Goal: Task Accomplishment & Management: Manage account settings

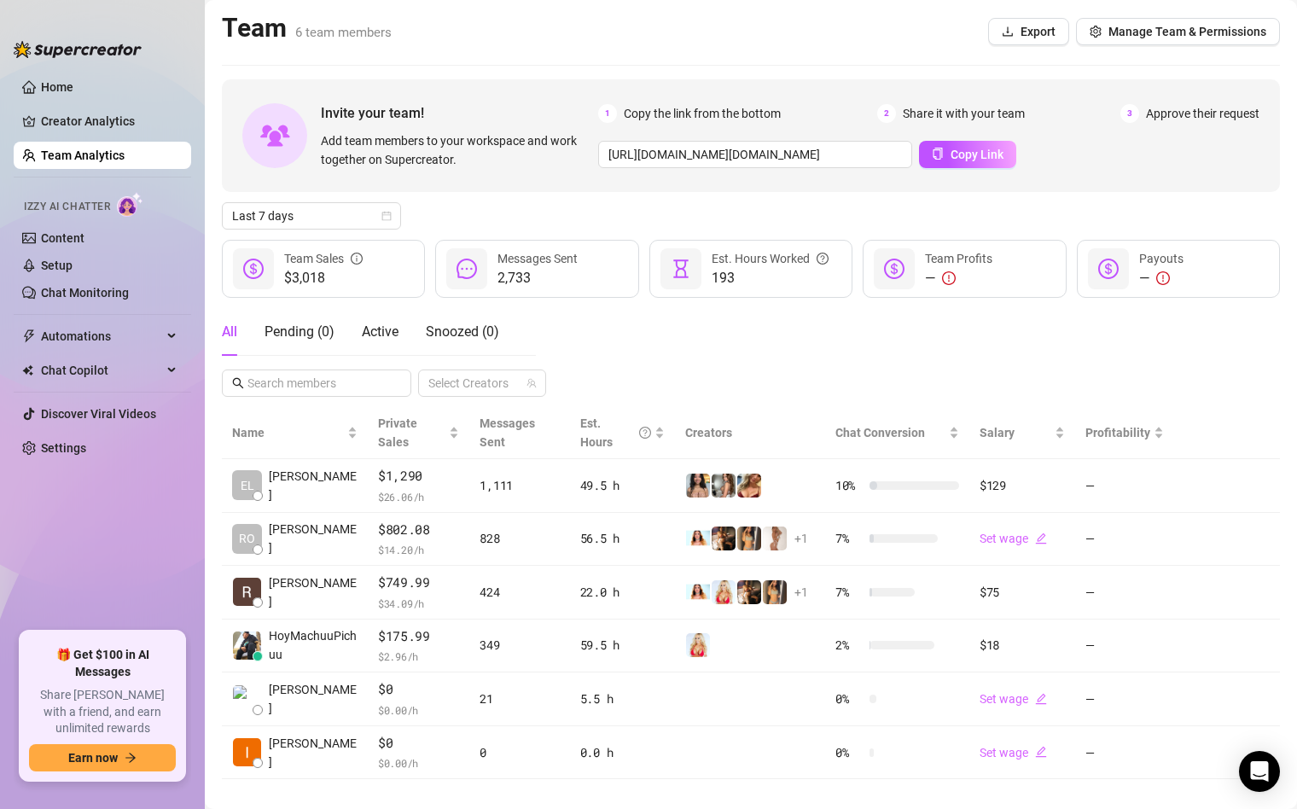
scroll to position [21, 0]
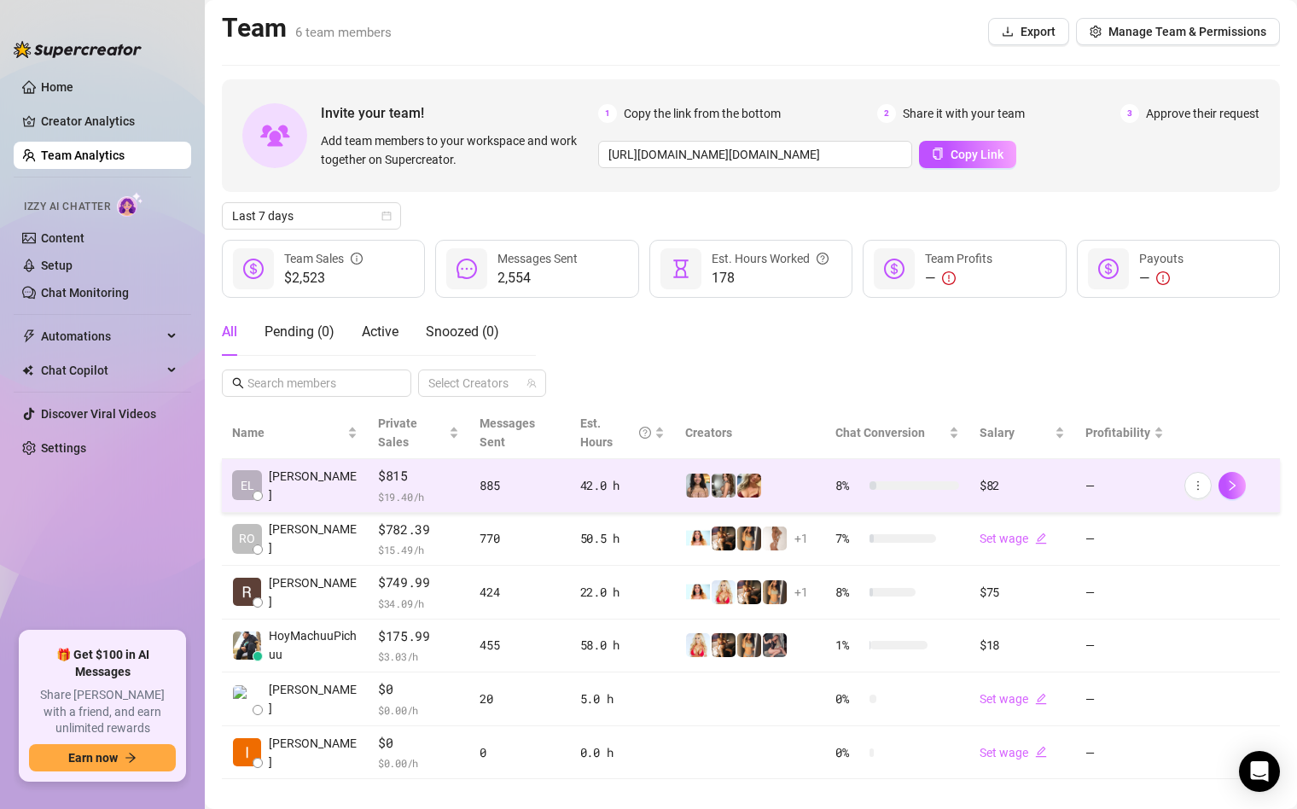
scroll to position [21, 0]
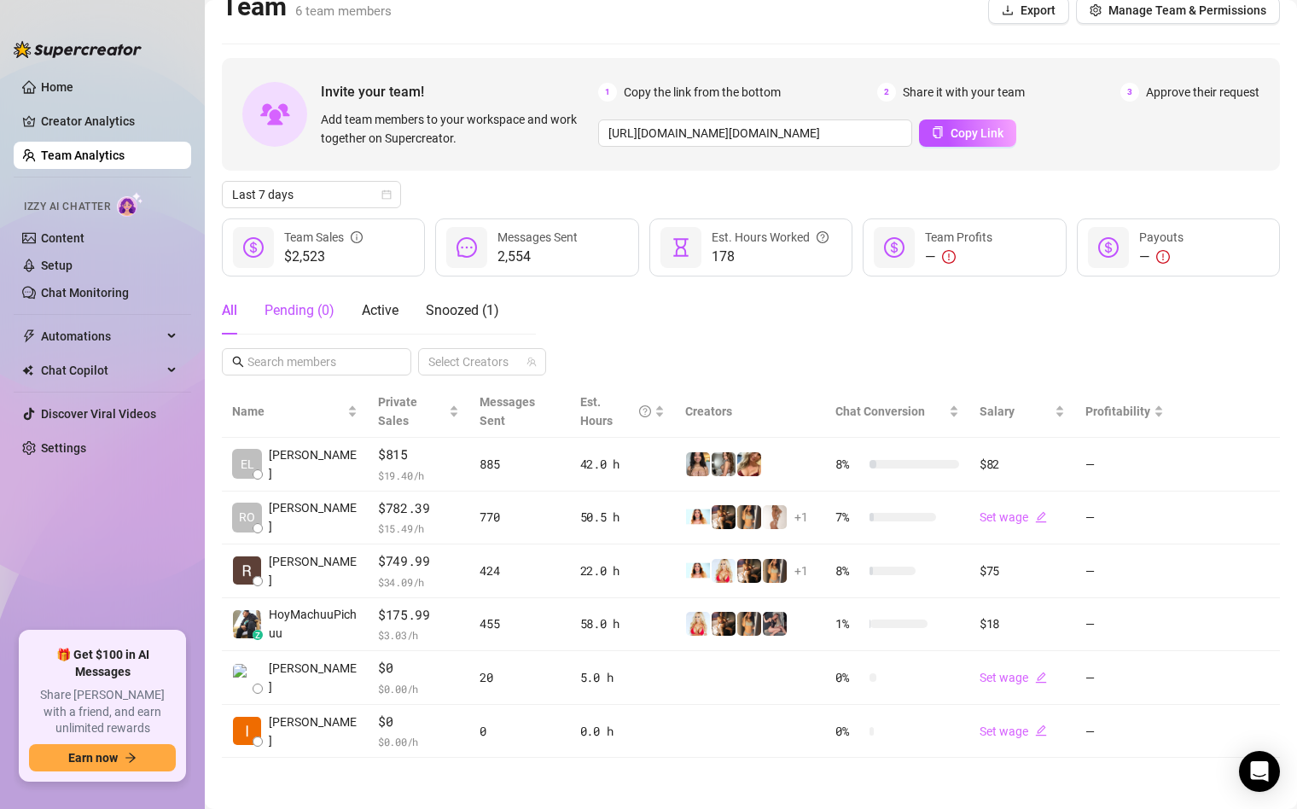
click at [311, 316] on div "Pending ( 0 )" at bounding box center [300, 310] width 70 height 20
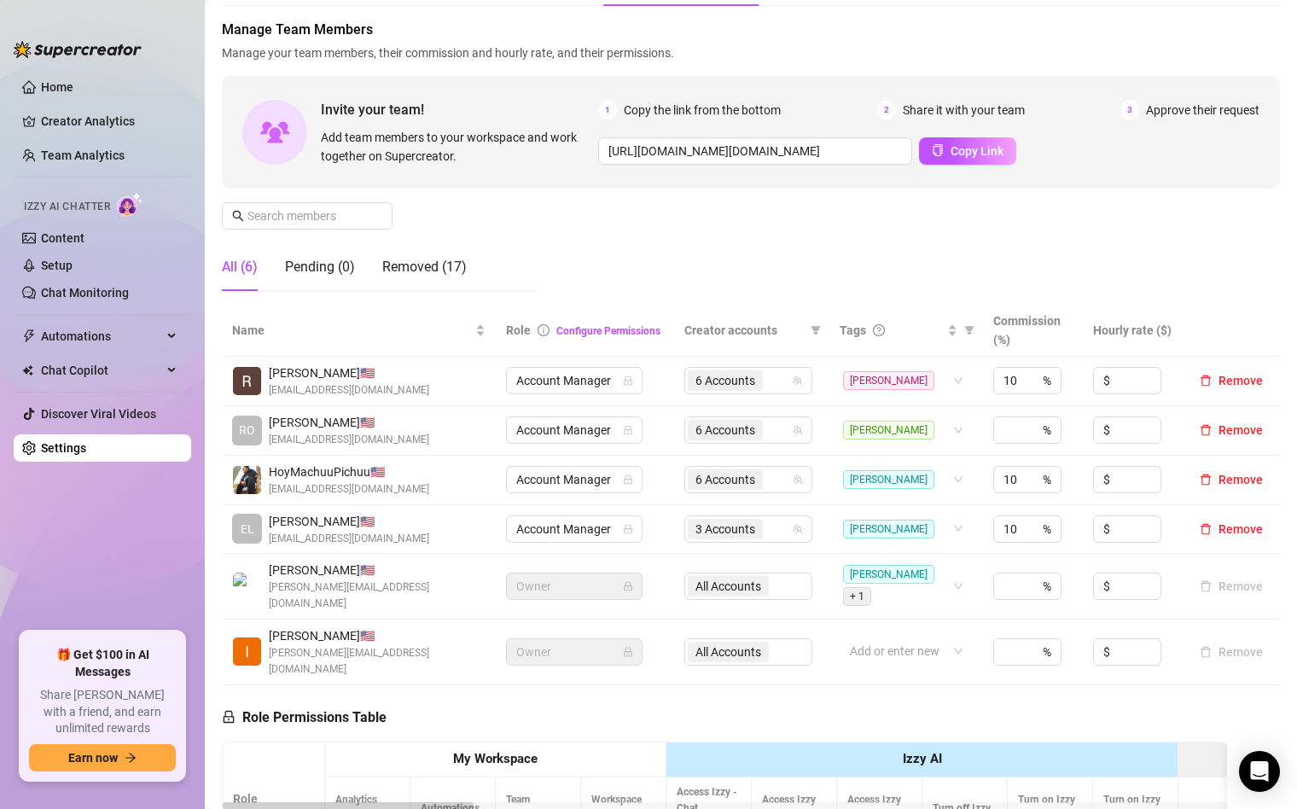
scroll to position [96, 0]
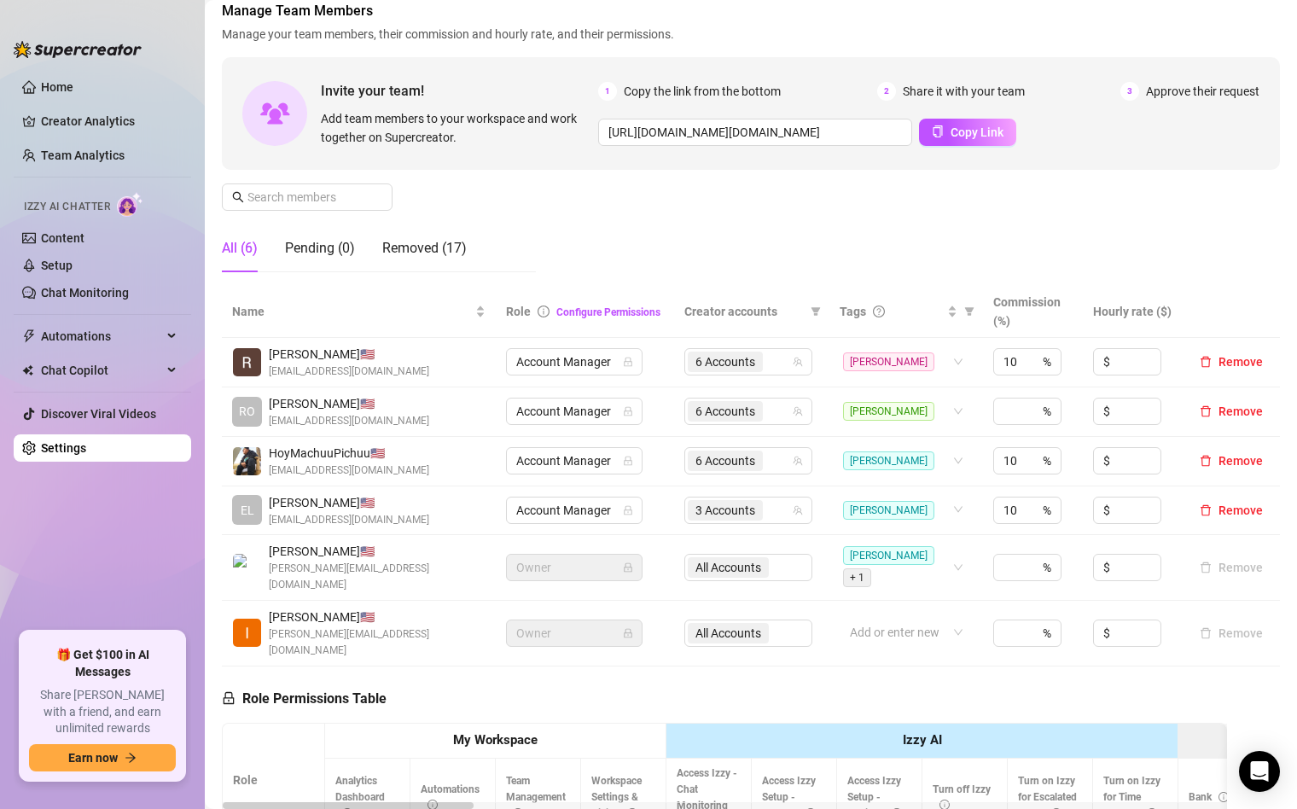
click at [442, 277] on div "All (6) Pending (0) Removed (17)" at bounding box center [379, 254] width 314 height 61
click at [440, 263] on div "Removed (17)" at bounding box center [424, 248] width 84 height 48
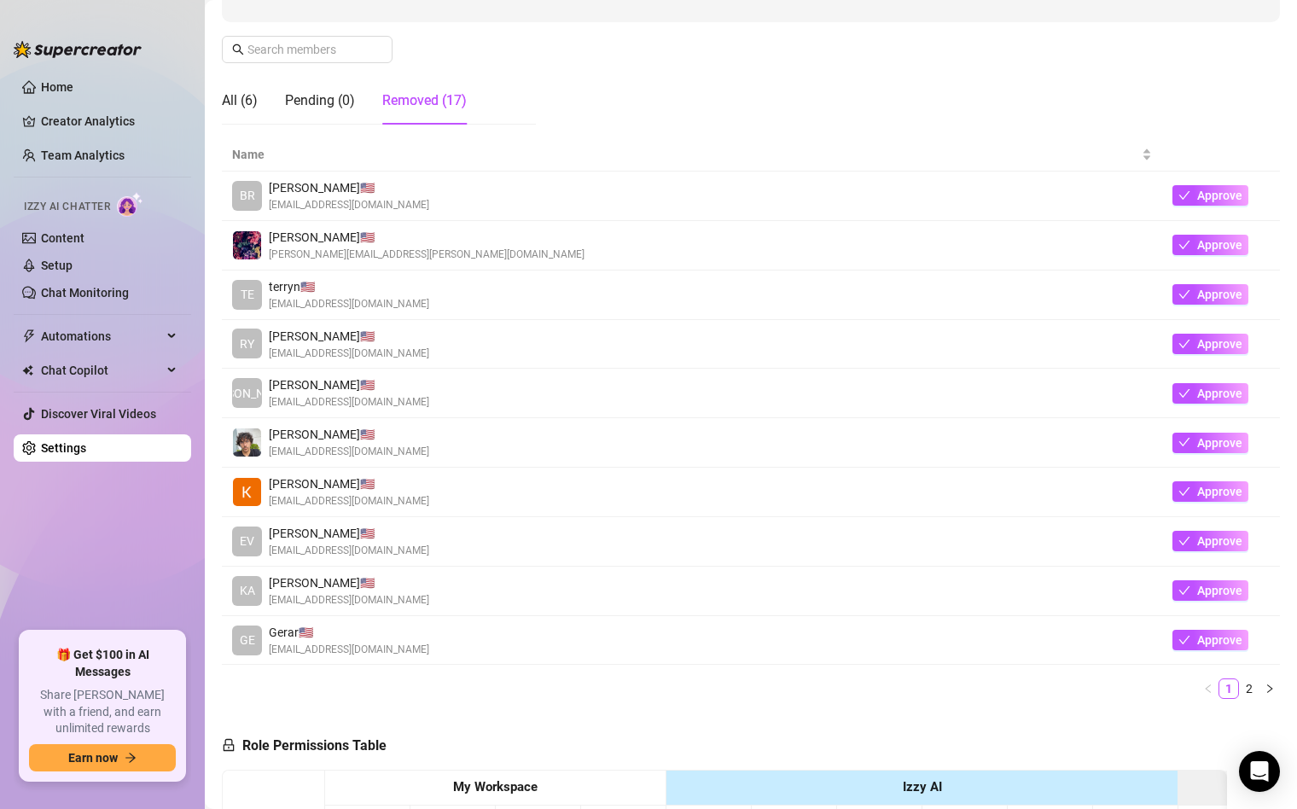
scroll to position [225, 0]
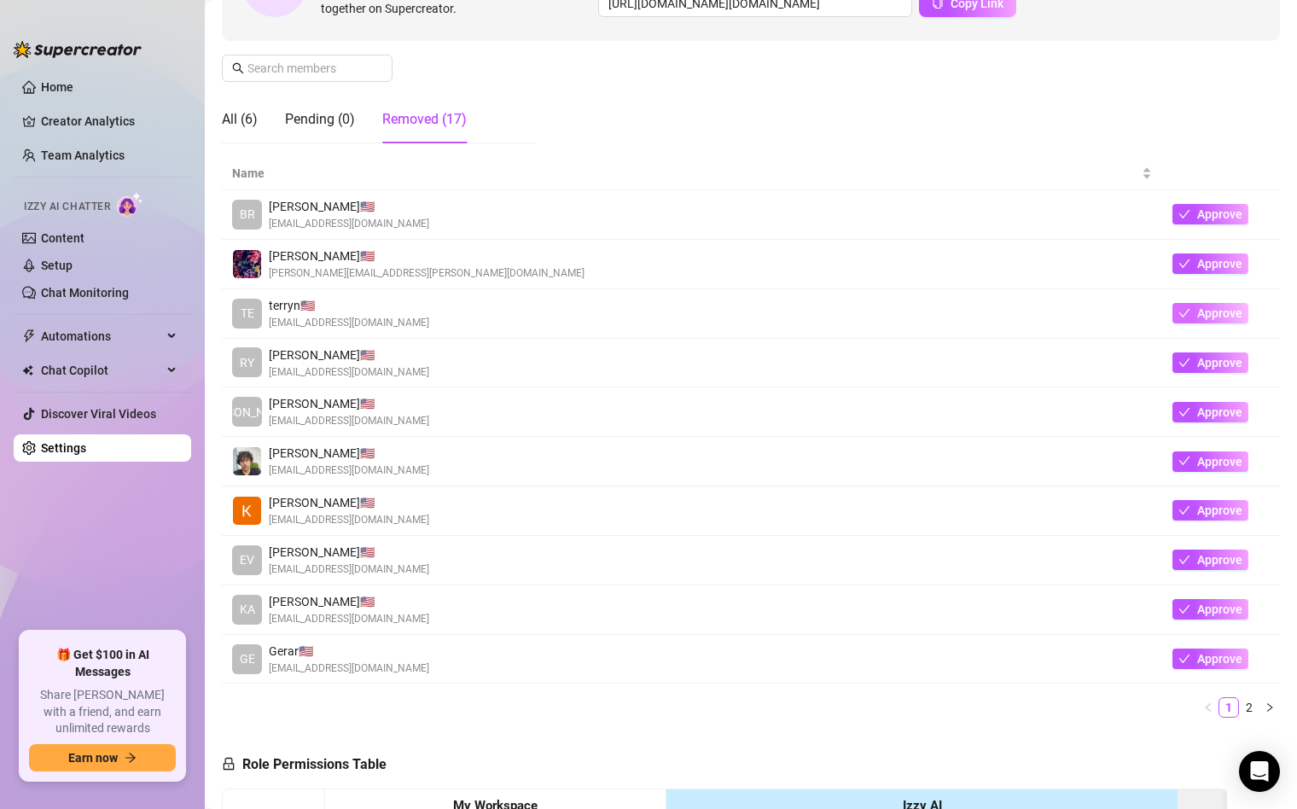
click at [1191, 319] on button "Approve" at bounding box center [1210, 313] width 76 height 20
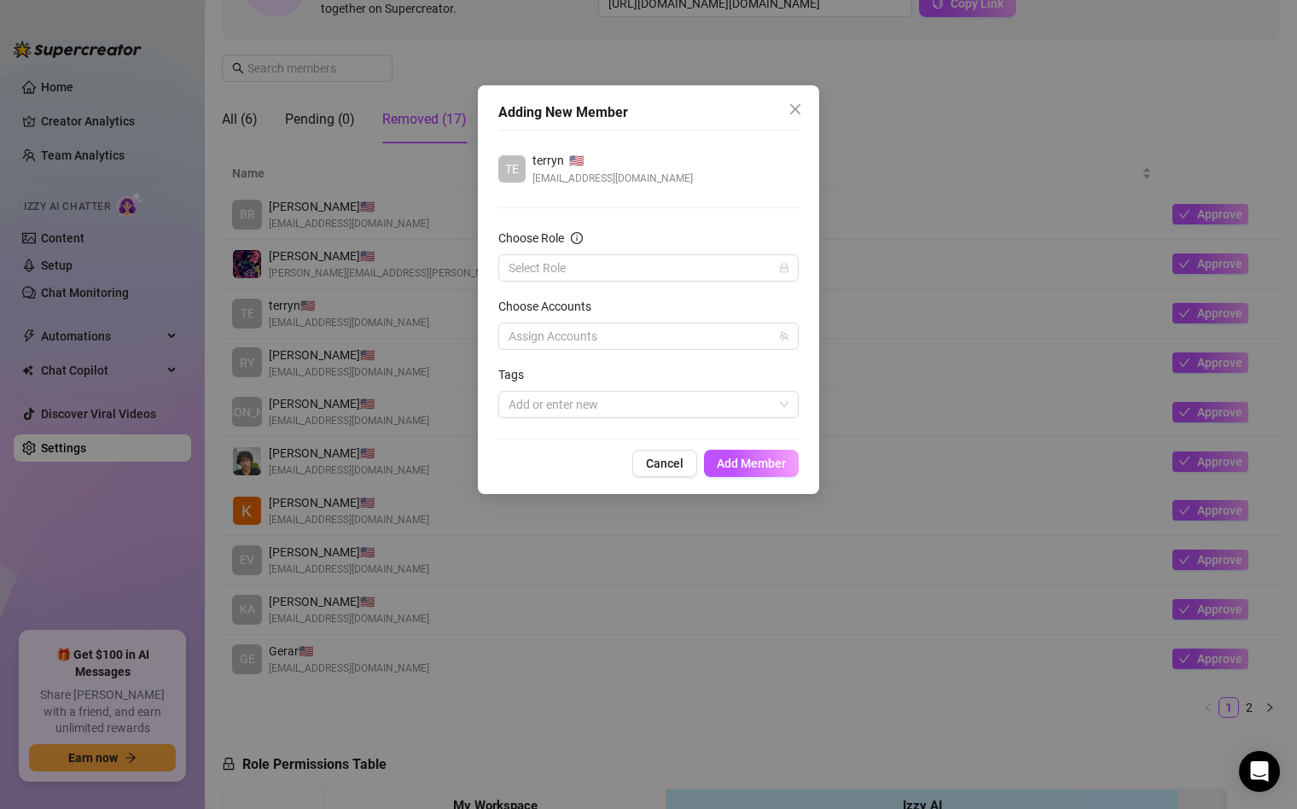
click at [632, 247] on div "Choose Role" at bounding box center [648, 242] width 300 height 26
click at [624, 283] on form "Choose Role Select Role Choose Accounts Assign Accounts Tags Add or enter new" at bounding box center [648, 323] width 300 height 189
click at [610, 277] on input "Choose Role" at bounding box center [641, 268] width 265 height 26
click at [591, 327] on div "Account Manager" at bounding box center [648, 329] width 273 height 19
click at [640, 328] on div at bounding box center [640, 336] width 276 height 24
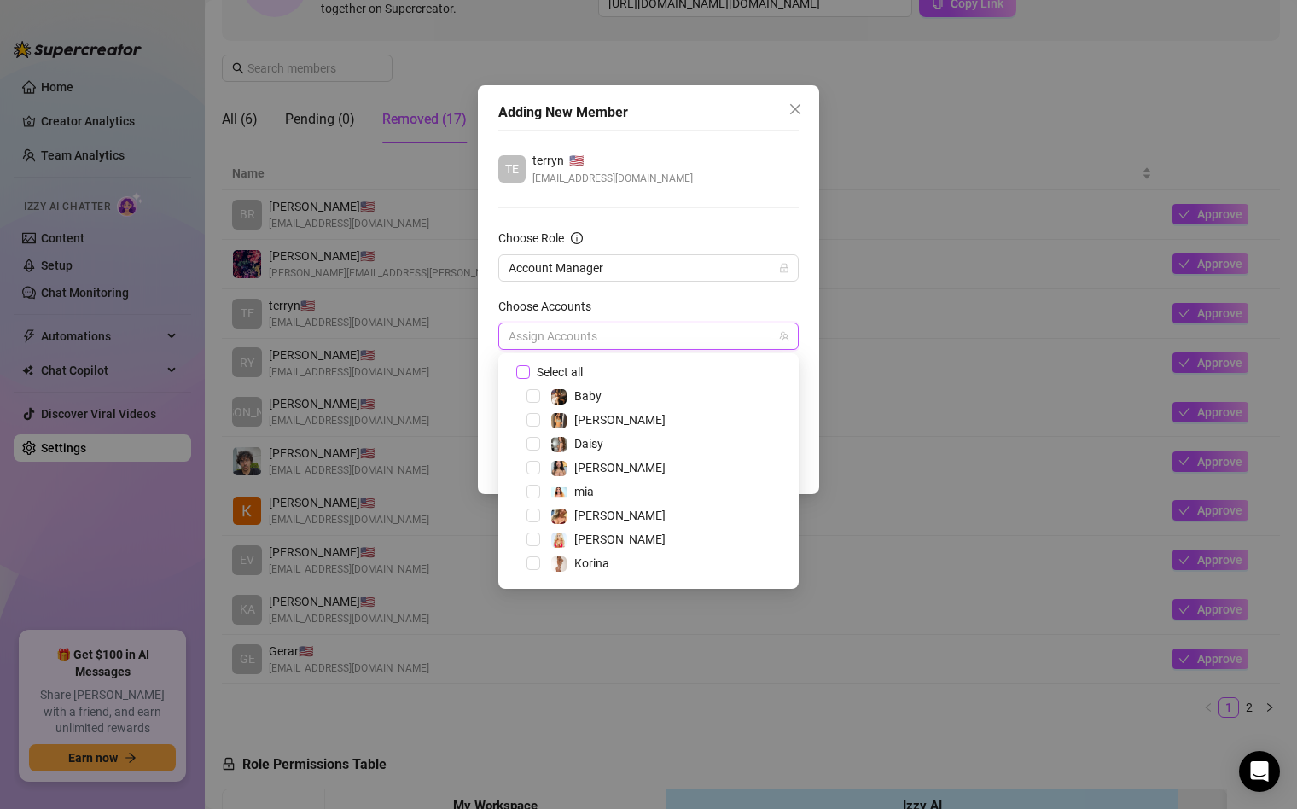
click at [571, 376] on span "Select all" at bounding box center [560, 372] width 60 height 19
click at [528, 376] on input "Select all" at bounding box center [522, 371] width 12 height 12
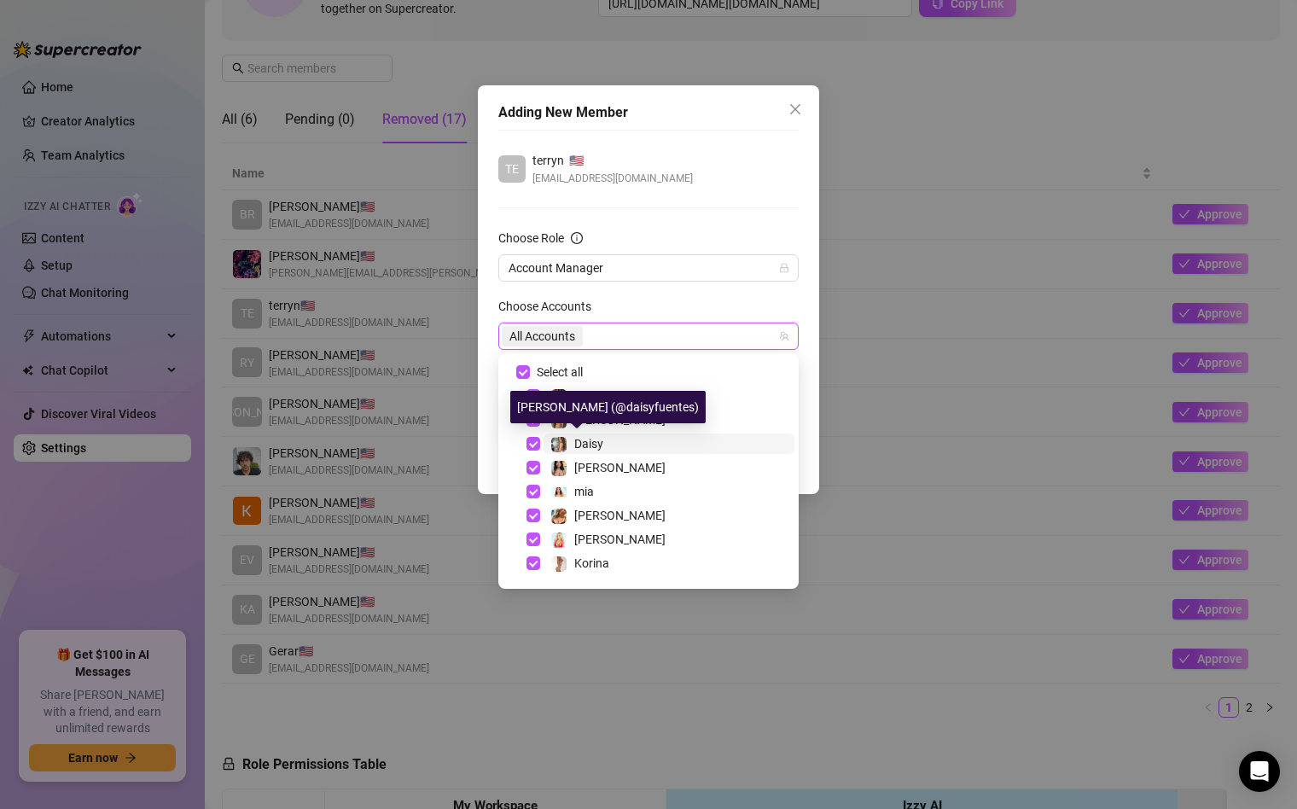
click at [583, 440] on span "Daisy" at bounding box center [588, 444] width 29 height 14
checkbox input "false"
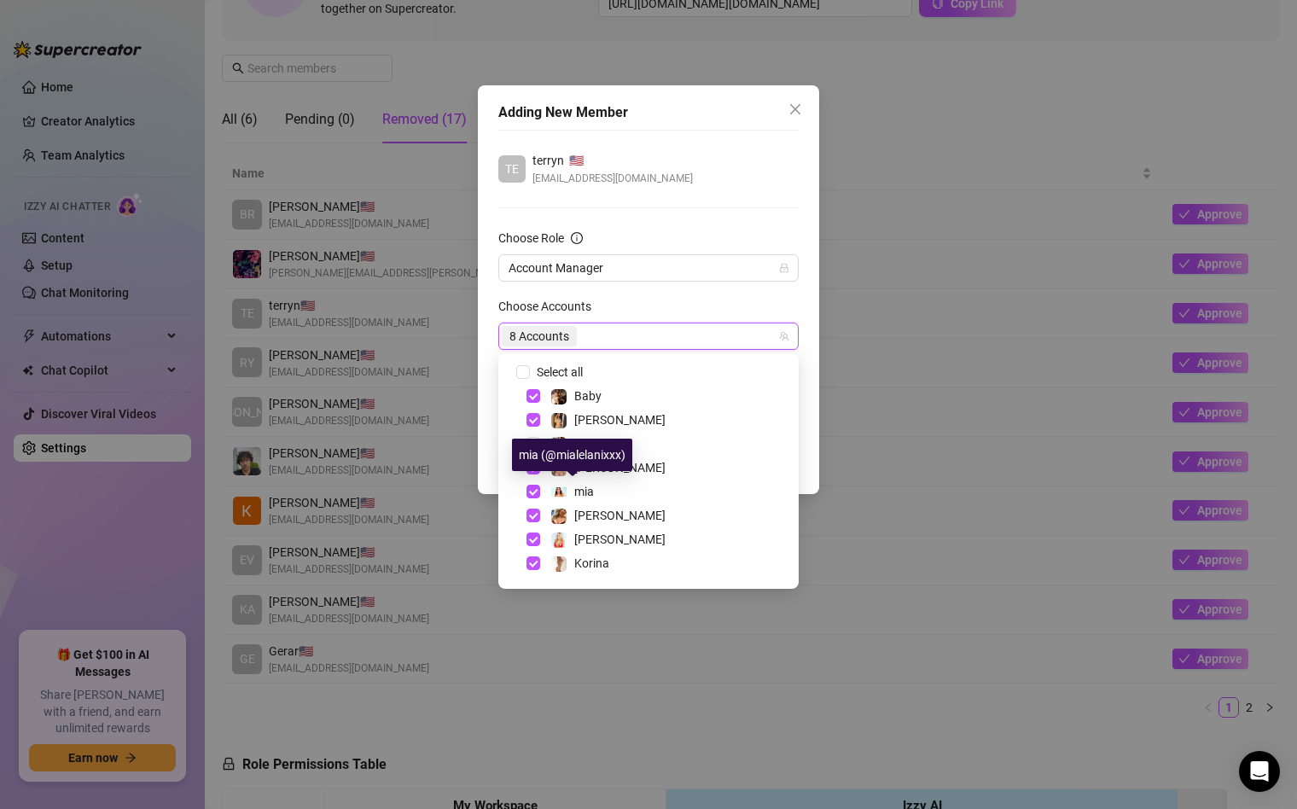
click at [579, 462] on div "mia (@mialelanixxx)" at bounding box center [572, 455] width 120 height 32
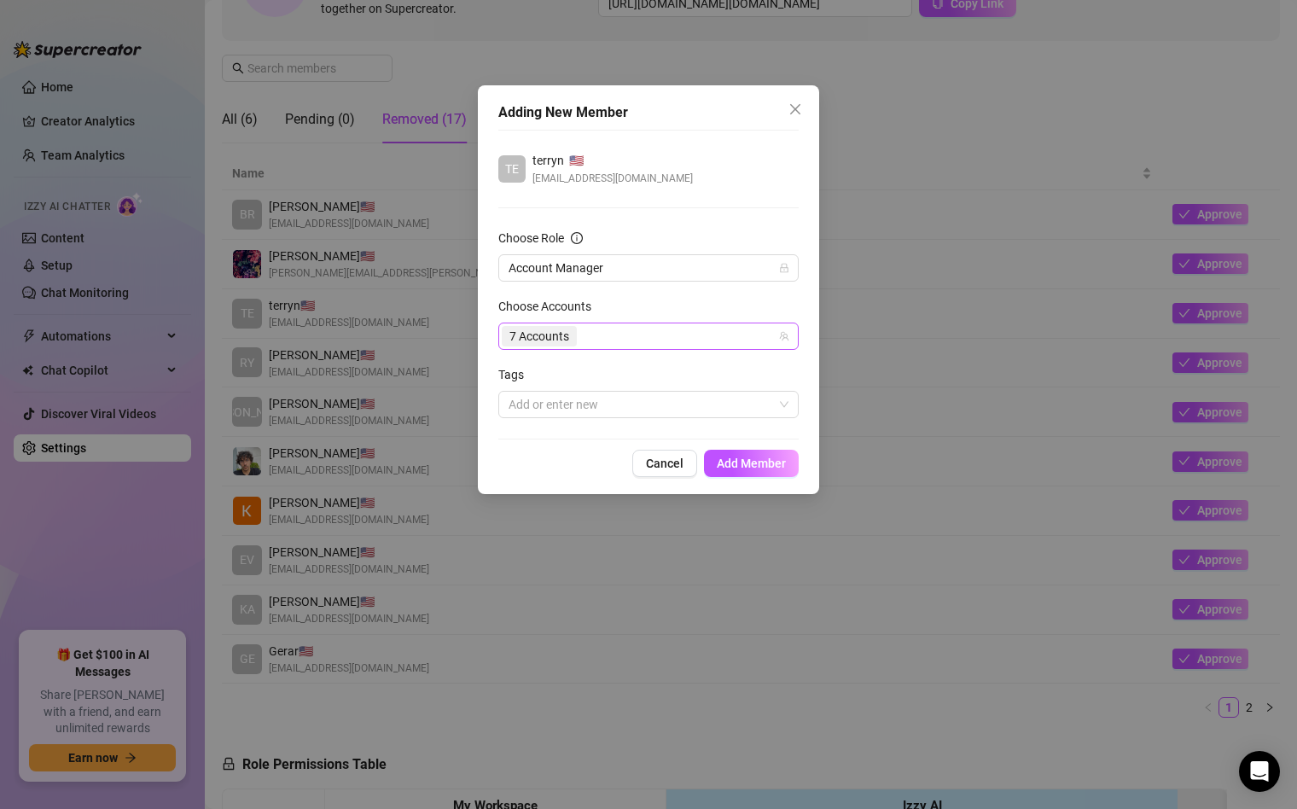
click at [573, 349] on form "Choose Role Account Manager Choose Accounts 7 Accounts Tags Add or enter new" at bounding box center [648, 323] width 300 height 189
click at [589, 346] on div "7 Accounts" at bounding box center [640, 336] width 276 height 24
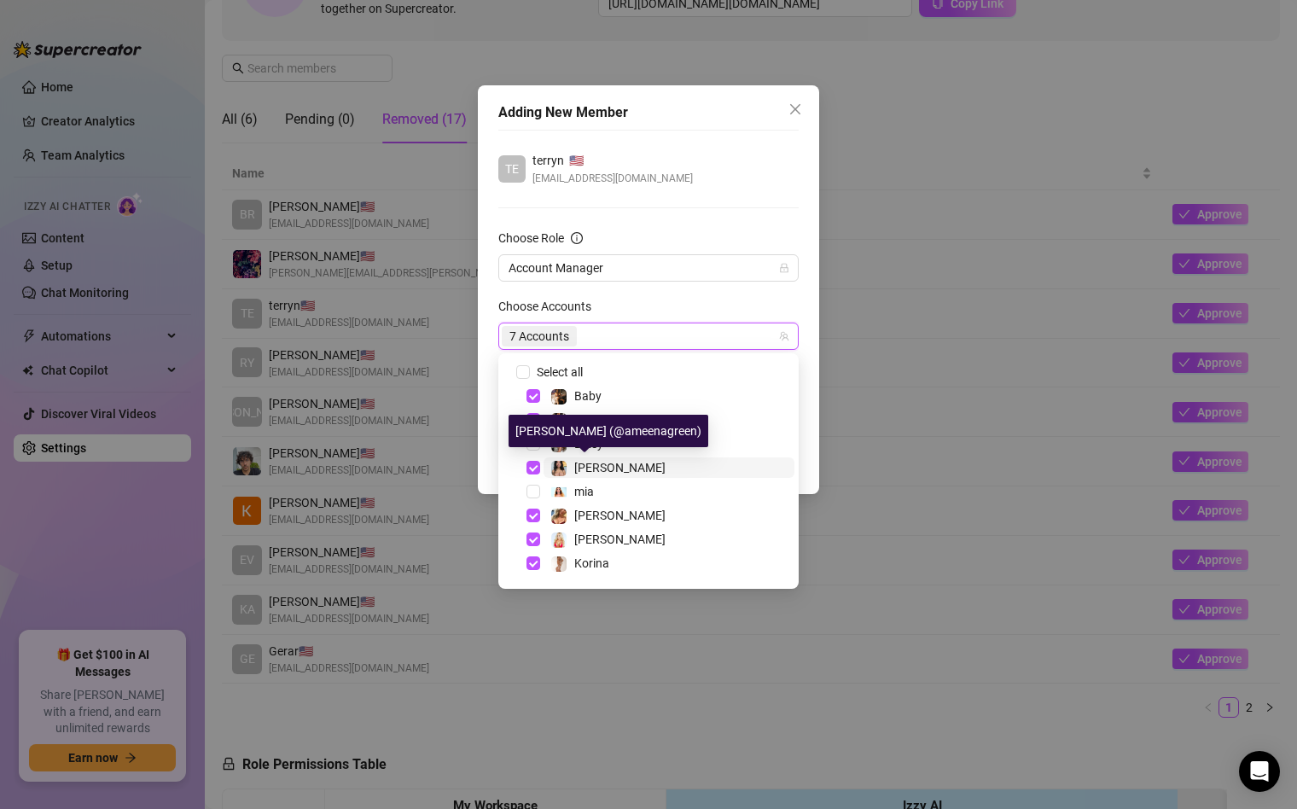
click at [583, 466] on span "[PERSON_NAME]" at bounding box center [619, 468] width 91 height 14
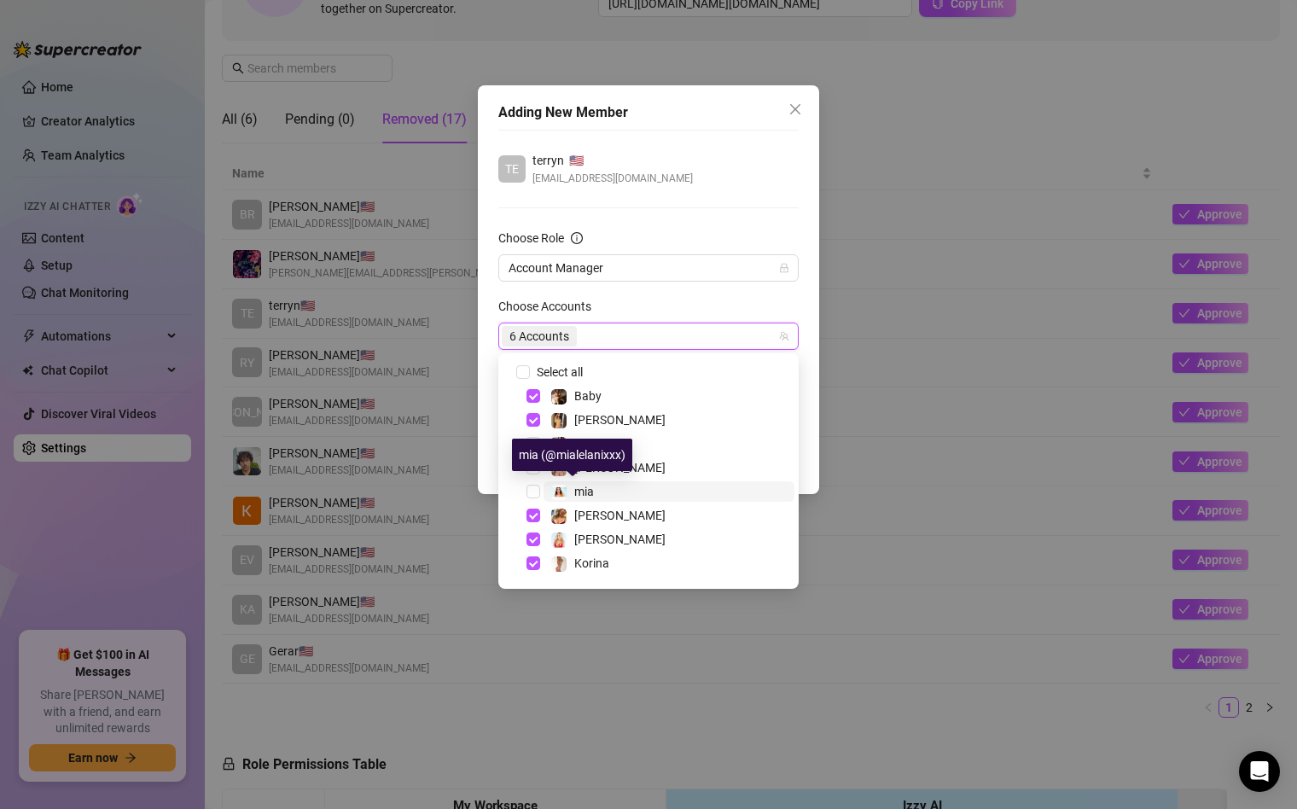
click at [584, 493] on span "mia" at bounding box center [584, 492] width 20 height 14
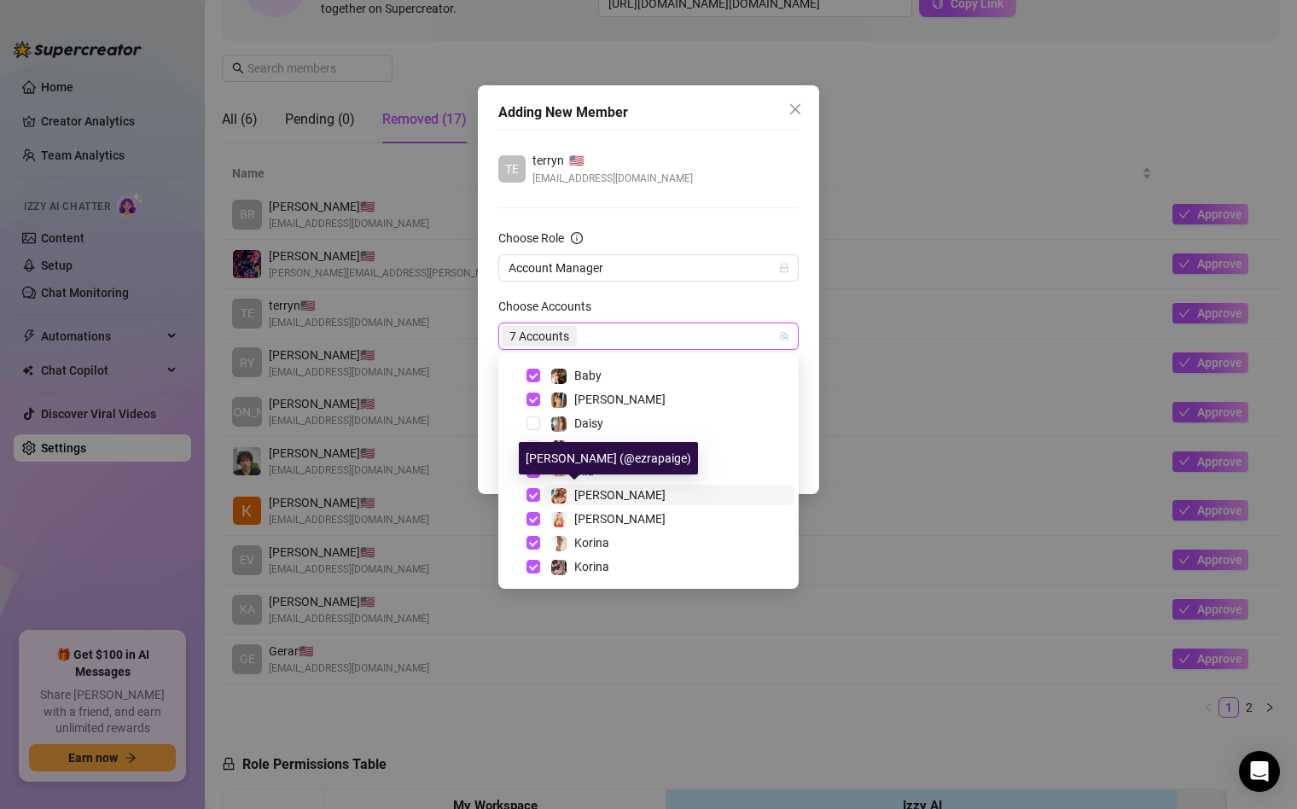
click at [593, 497] on span "[PERSON_NAME]" at bounding box center [619, 495] width 91 height 14
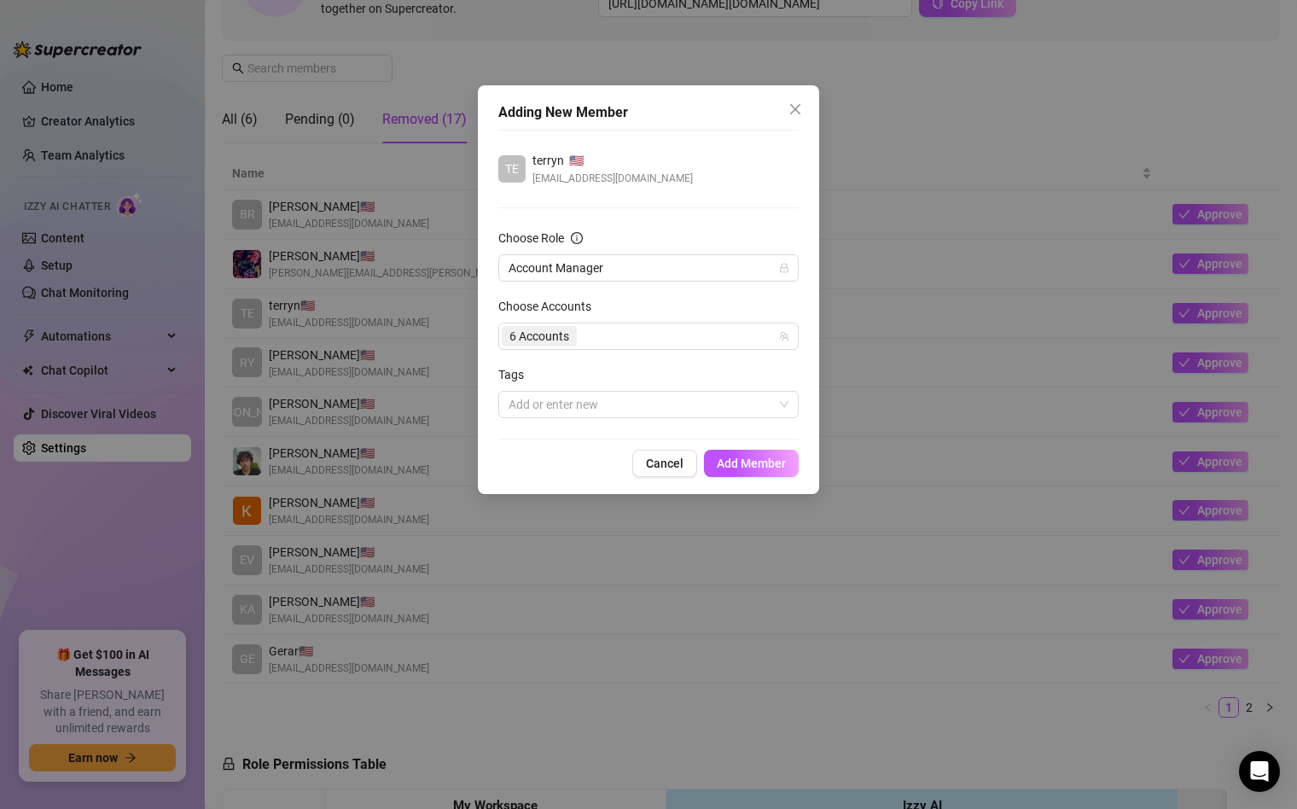
click at [686, 308] on div "Choose Accounts" at bounding box center [648, 310] width 300 height 26
click at [736, 464] on span "Add Member" at bounding box center [751, 463] width 69 height 14
